Goal: Complete application form

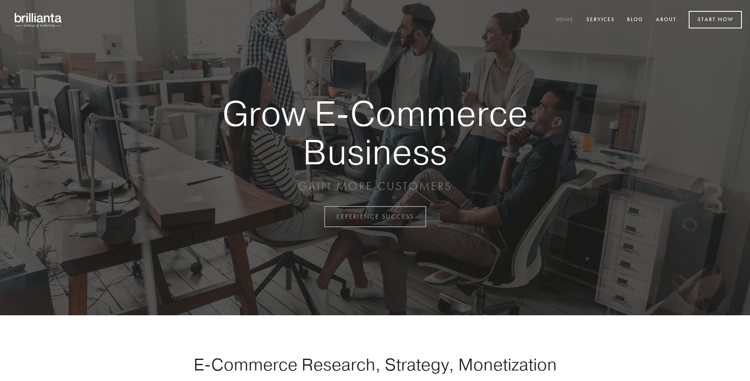
scroll to position [2126, 0]
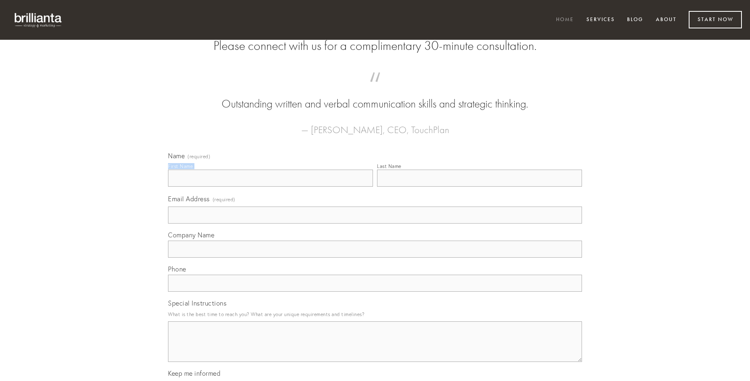
type input "[PERSON_NAME]"
click at [479, 187] on input "Last Name" at bounding box center [479, 178] width 205 height 17
type input "[PERSON_NAME]"
click at [375, 223] on input "Email Address (required)" at bounding box center [375, 214] width 414 height 17
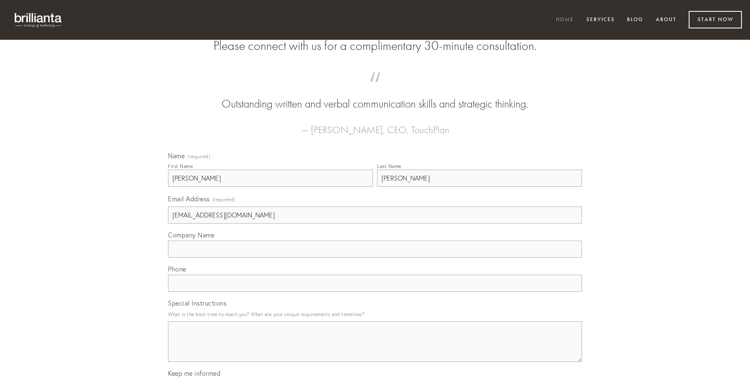
type input "[EMAIL_ADDRESS][DOMAIN_NAME]"
click at [375, 258] on input "Company Name" at bounding box center [375, 249] width 414 height 17
type input "nulla"
click at [375, 292] on input "text" at bounding box center [375, 283] width 414 height 17
click at [375, 349] on textarea "Special Instructions" at bounding box center [375, 341] width 414 height 41
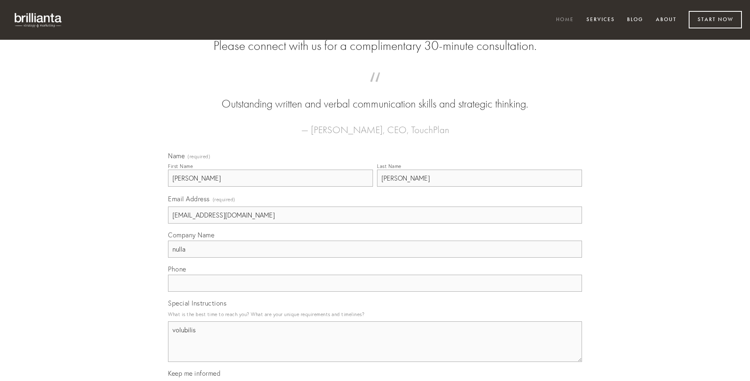
type textarea "volubilis"
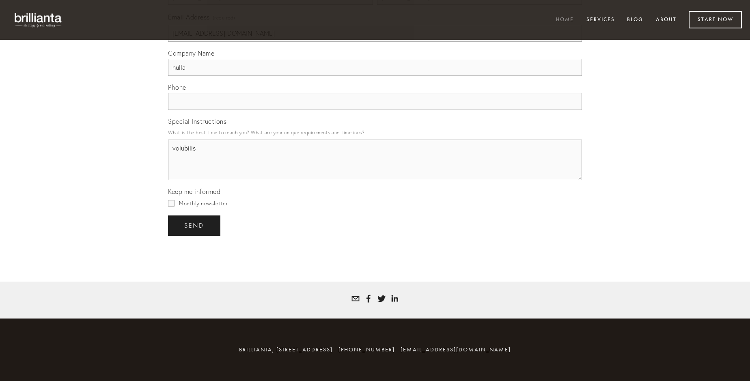
click at [195, 225] on span "send" at bounding box center [194, 225] width 20 height 7
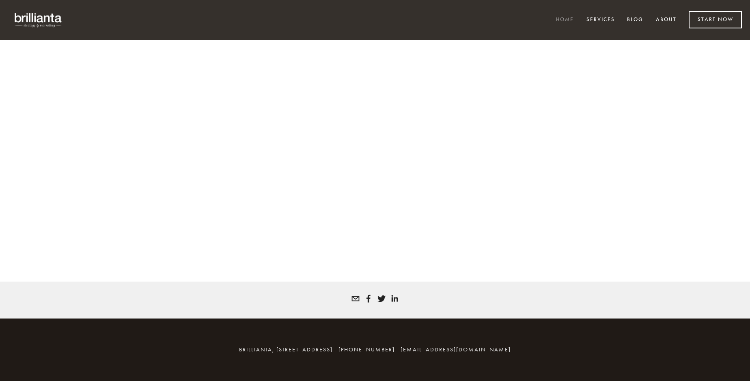
scroll to position [2115, 0]
